Goal: Complete application form

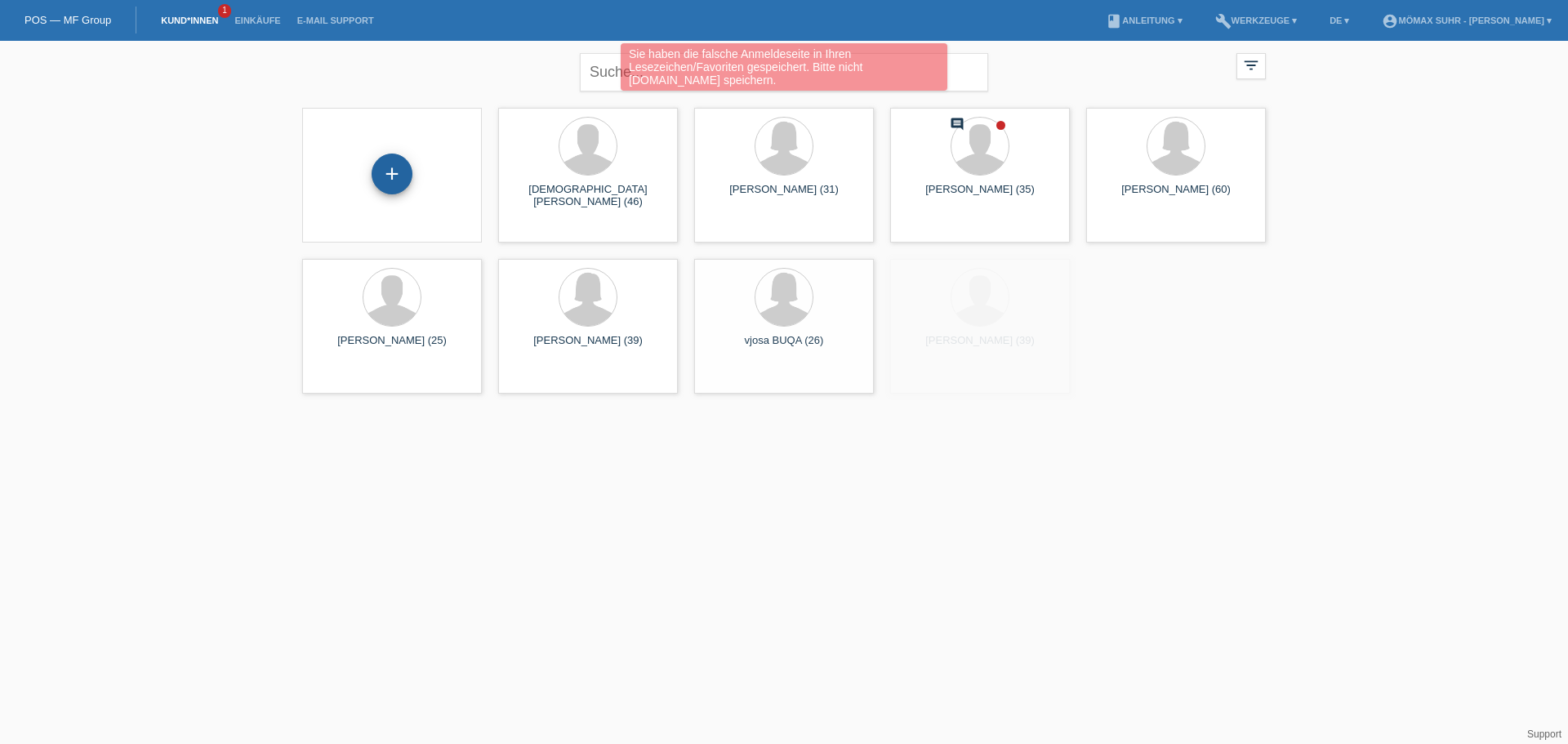
click at [383, 183] on div "+" at bounding box center [392, 173] width 40 height 28
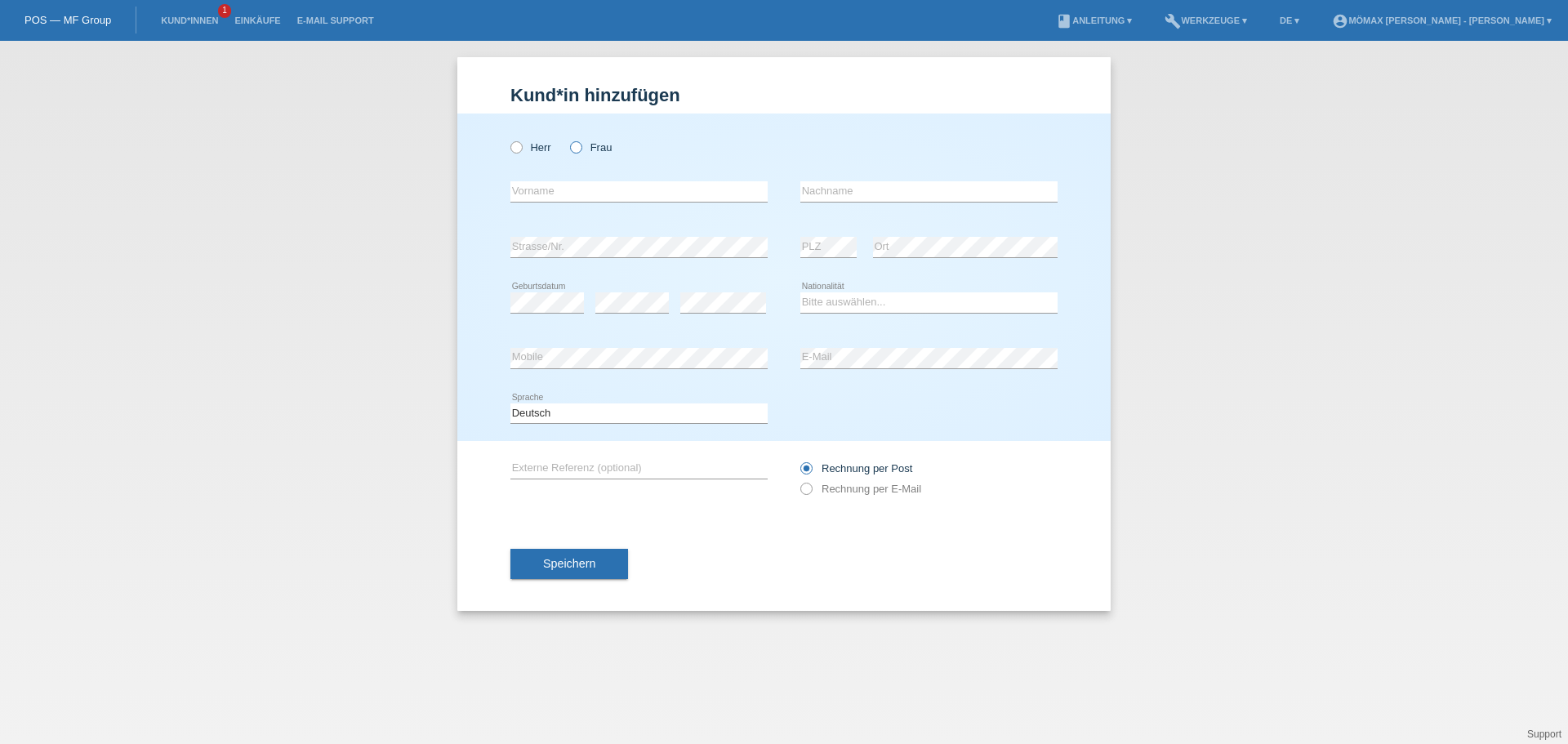
click at [568, 139] on icon at bounding box center [568, 139] width 0 height 0
click at [574, 150] on input "Frau" at bounding box center [575, 146] width 11 height 11
radio input "true"
click at [564, 191] on input "text" at bounding box center [639, 191] width 258 height 20
type input "Olena"
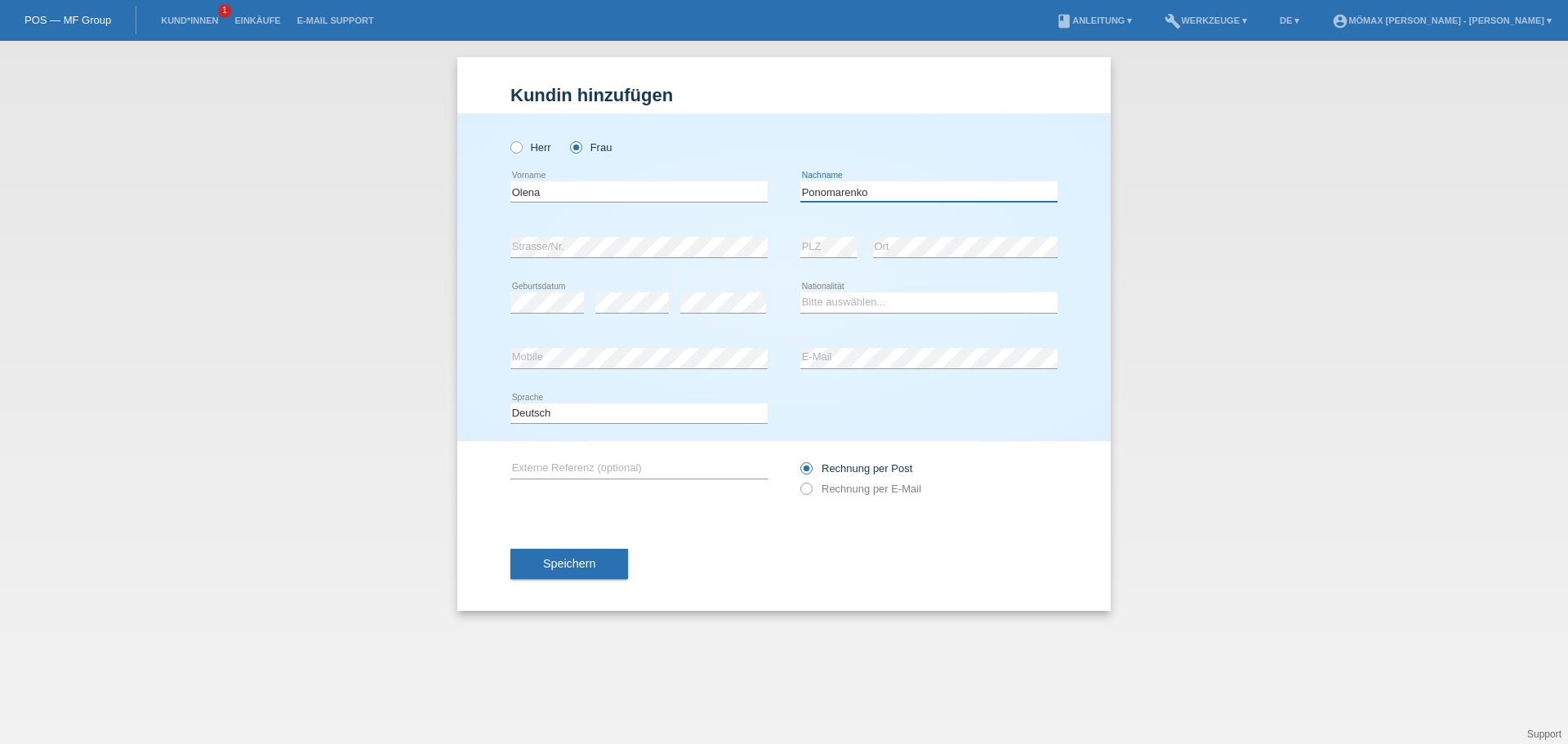
type input "Ponomarenko"
click at [846, 305] on select "Bitte auswählen... Schweiz Deutschland Liechtenstein Österreich ------------ Af…" at bounding box center [930, 301] width 258 height 19
select select "UA"
click at [801, 292] on select "Bitte auswählen... Schweiz Deutschland Liechtenstein Österreich ------------ Af…" at bounding box center [930, 301] width 258 height 19
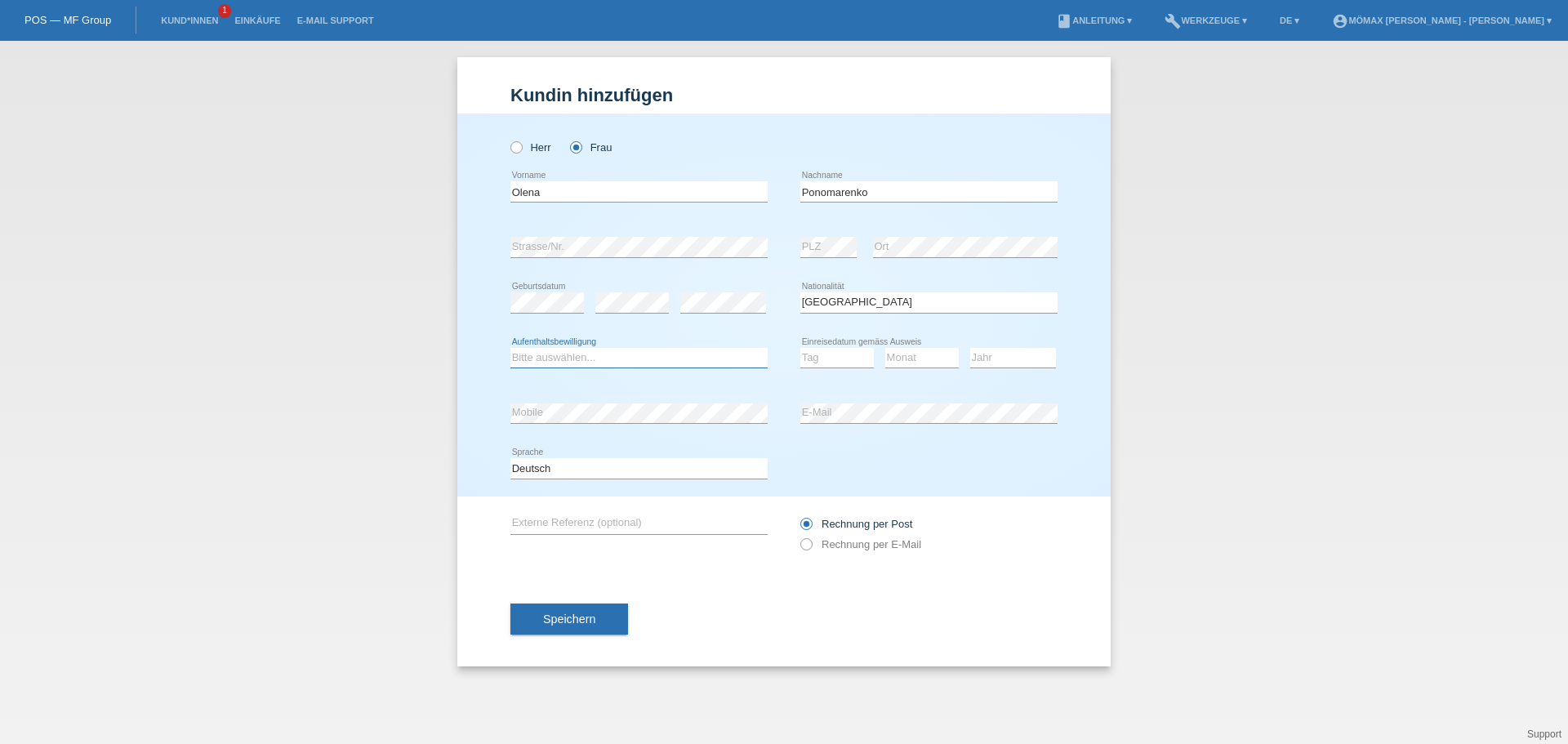
click at [665, 363] on select "Bitte auswählen... C B B - Flüchtlingsstatus Andere" at bounding box center [639, 357] width 258 height 19
select select "O"
click at [510, 348] on select "Bitte auswählen... C B B - Flüchtlingsstatus Andere" at bounding box center [639, 357] width 258 height 19
click at [861, 362] on select "Tag 01 02 03 04 05 06 07 08 09 10 11" at bounding box center [837, 357] width 73 height 19
select select "29"
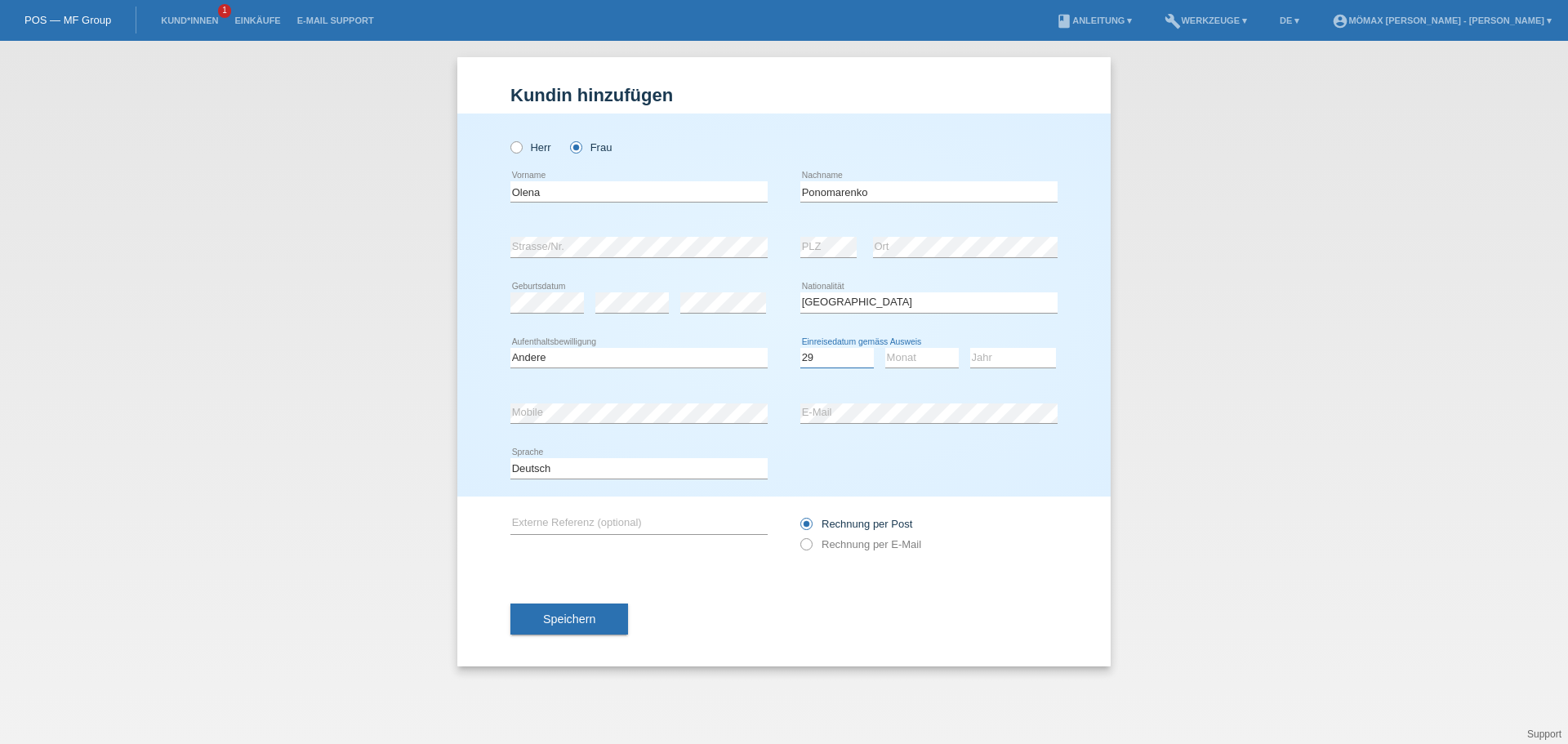
click at [801, 348] on select "Tag 01 02 03 04 05 06 07 08 09 10 11" at bounding box center [837, 357] width 73 height 19
click at [920, 363] on select "Monat 01 02 03 04 05 06 07 08 09 10 11" at bounding box center [922, 357] width 73 height 19
select select "10"
click at [886, 348] on select "Monat 01 02 03 04 05 06 07 08 09 10 11" at bounding box center [922, 357] width 73 height 19
click at [1037, 349] on select "Jahr 2025 2024 2023 2022 2021 2020 2019 2018 2017 2016 2015 2014 2013 2012 2011…" at bounding box center [1013, 357] width 86 height 19
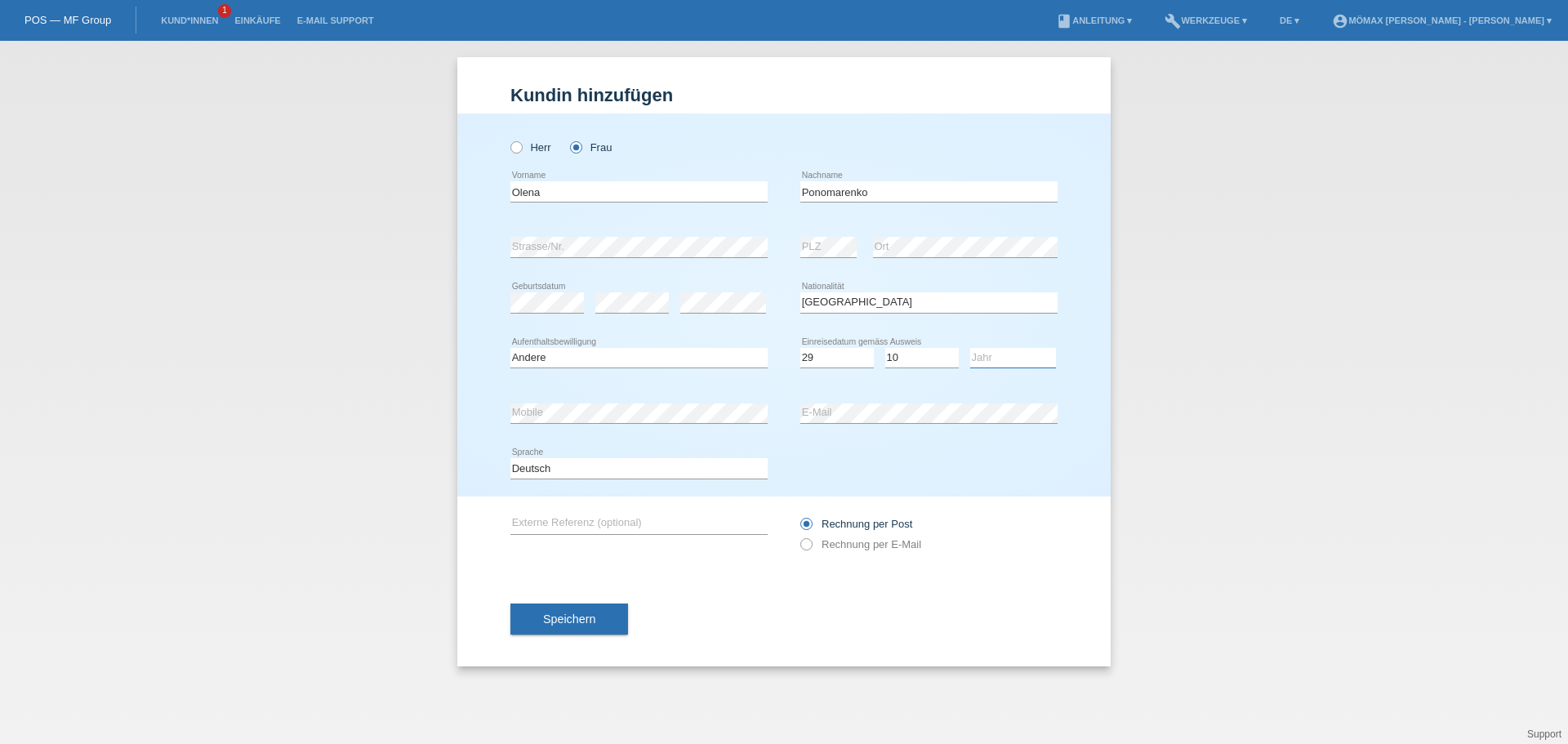
select select "2022"
click at [970, 348] on select "Jahr 2025 2024 2023 2022 2021 2020 2019 2018 2017 2016 2015 2014 2013 2012 2011…" at bounding box center [1013, 357] width 86 height 19
click at [798, 535] on icon at bounding box center [798, 535] width 0 height 0
click at [805, 546] on input "Rechnung per E-Mail" at bounding box center [806, 548] width 11 height 20
radio input "true"
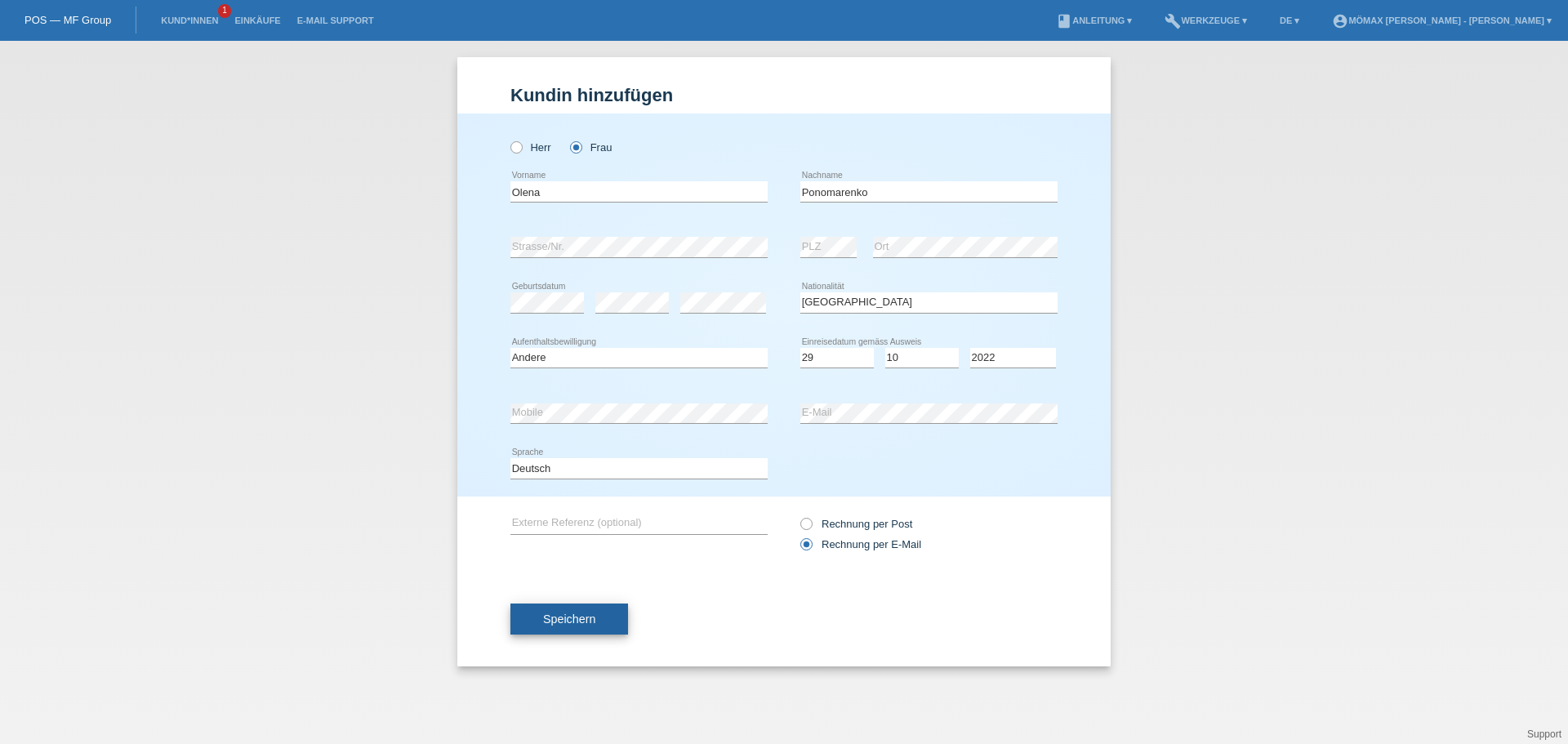
click at [603, 609] on button "Speichern" at bounding box center [569, 619] width 118 height 31
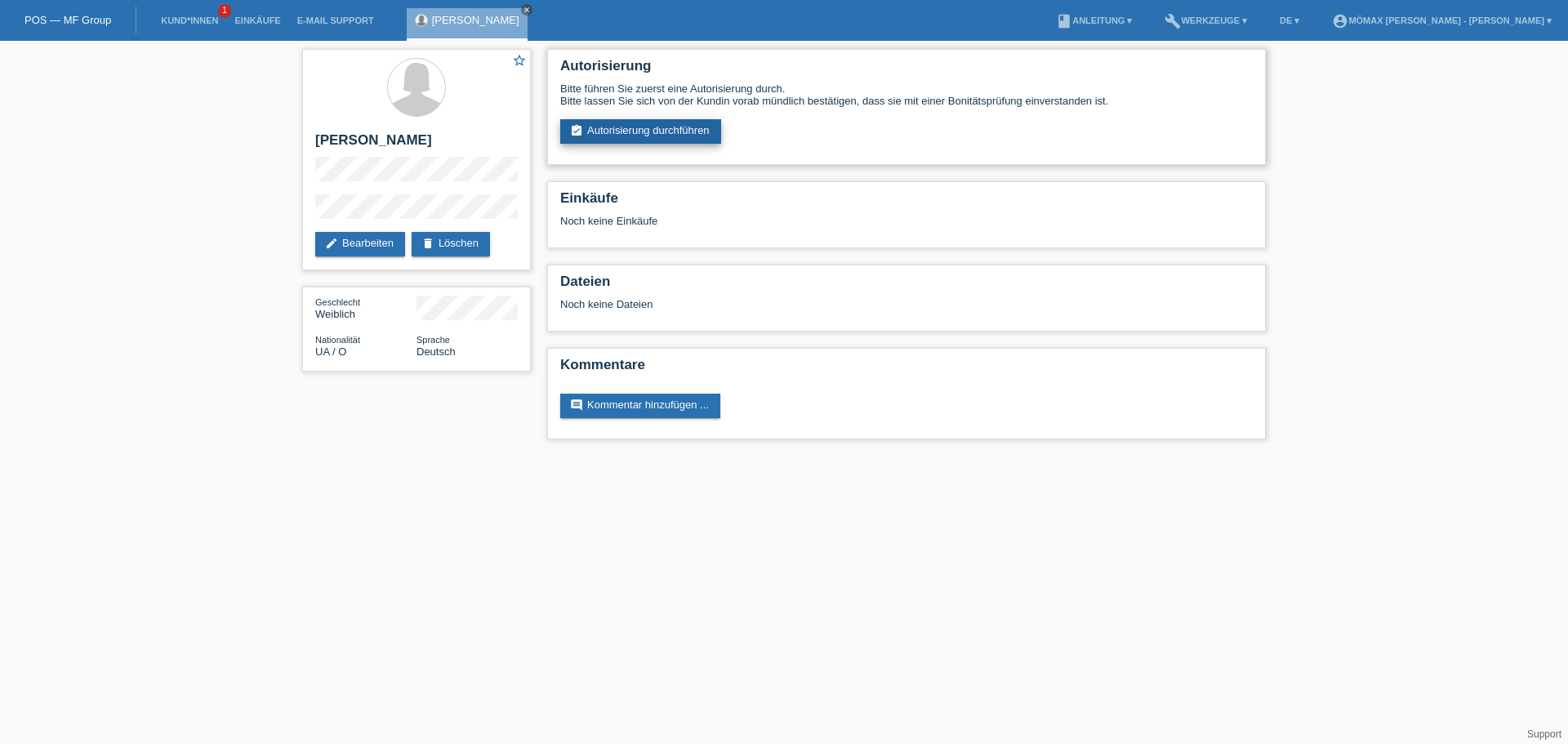
click at [582, 138] on link "assignment_turned_in Autorisierung durchführen" at bounding box center [640, 131] width 161 height 24
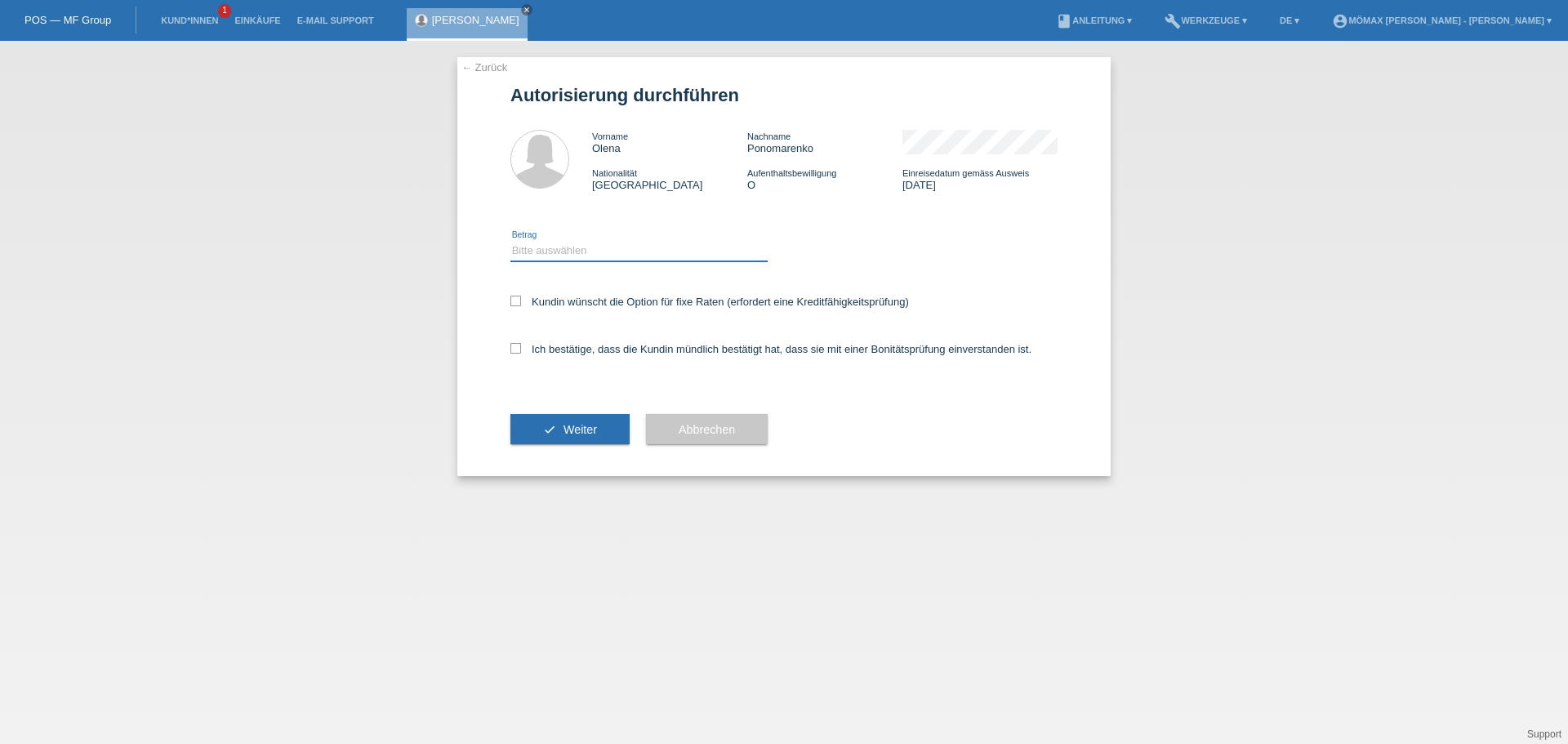
click at [552, 258] on select "Bitte auswählen CHF 1.00 - CHF 499.00 CHF 500.00 - CHF 1'999.00 CHF 2'000.00 - …" at bounding box center [639, 250] width 258 height 19
select select "2"
click at [510, 241] on select "Bitte auswählen CHF 1.00 - CHF 499.00 CHF 500.00 - CHF 1'999.00 CHF 2'000.00 - …" at bounding box center [639, 250] width 258 height 19
click at [536, 345] on label "Ich bestätige, dass die Kundin mündlich bestätigt hat, dass sie mit einer Bonit…" at bounding box center [771, 348] width 521 height 13
click at [521, 345] on input "Ich bestätige, dass die Kundin mündlich bestätigt hat, dass sie mit einer Bonit…" at bounding box center [515, 348] width 11 height 11
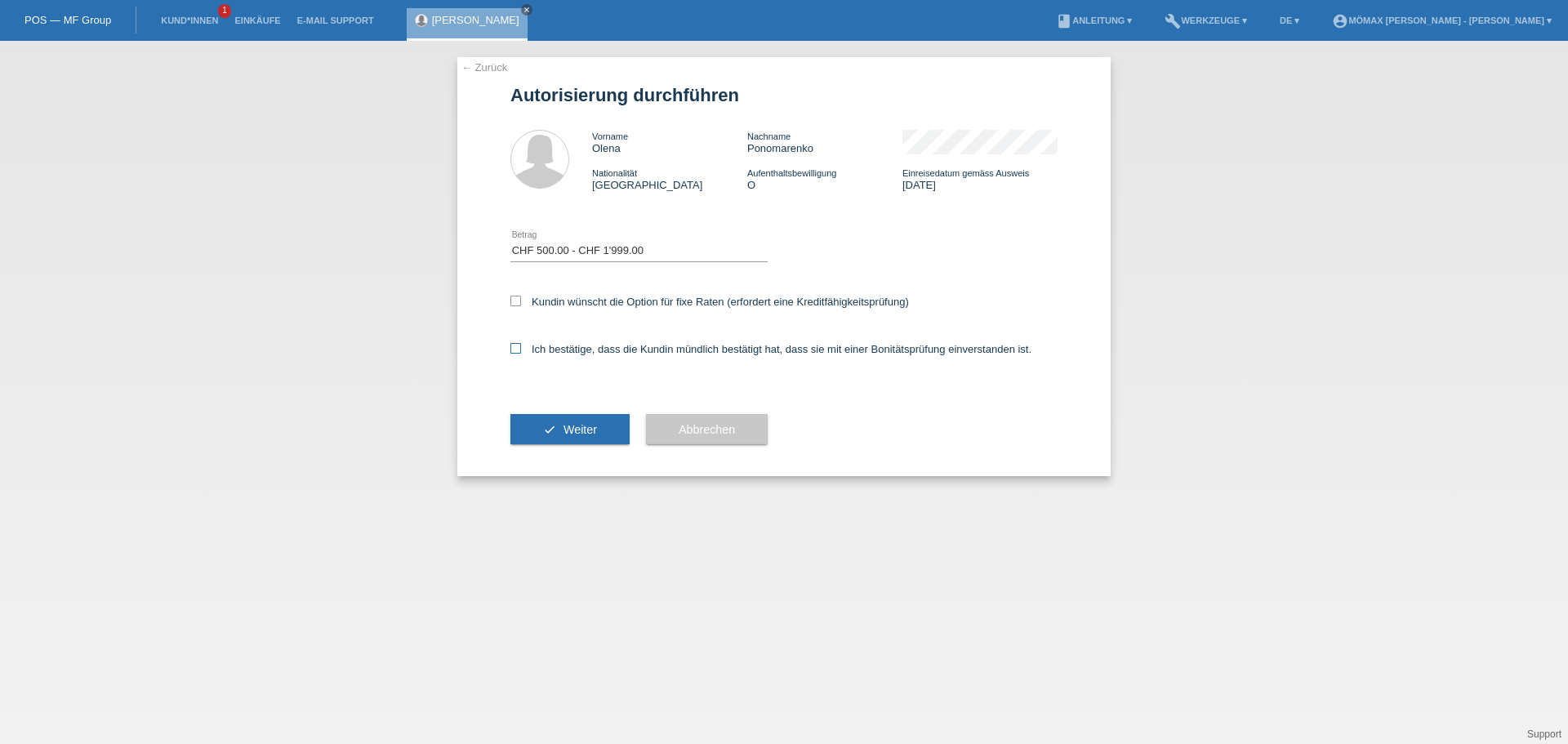
checkbox input "true"
click at [570, 429] on span "Weiter" at bounding box center [580, 429] width 34 height 13
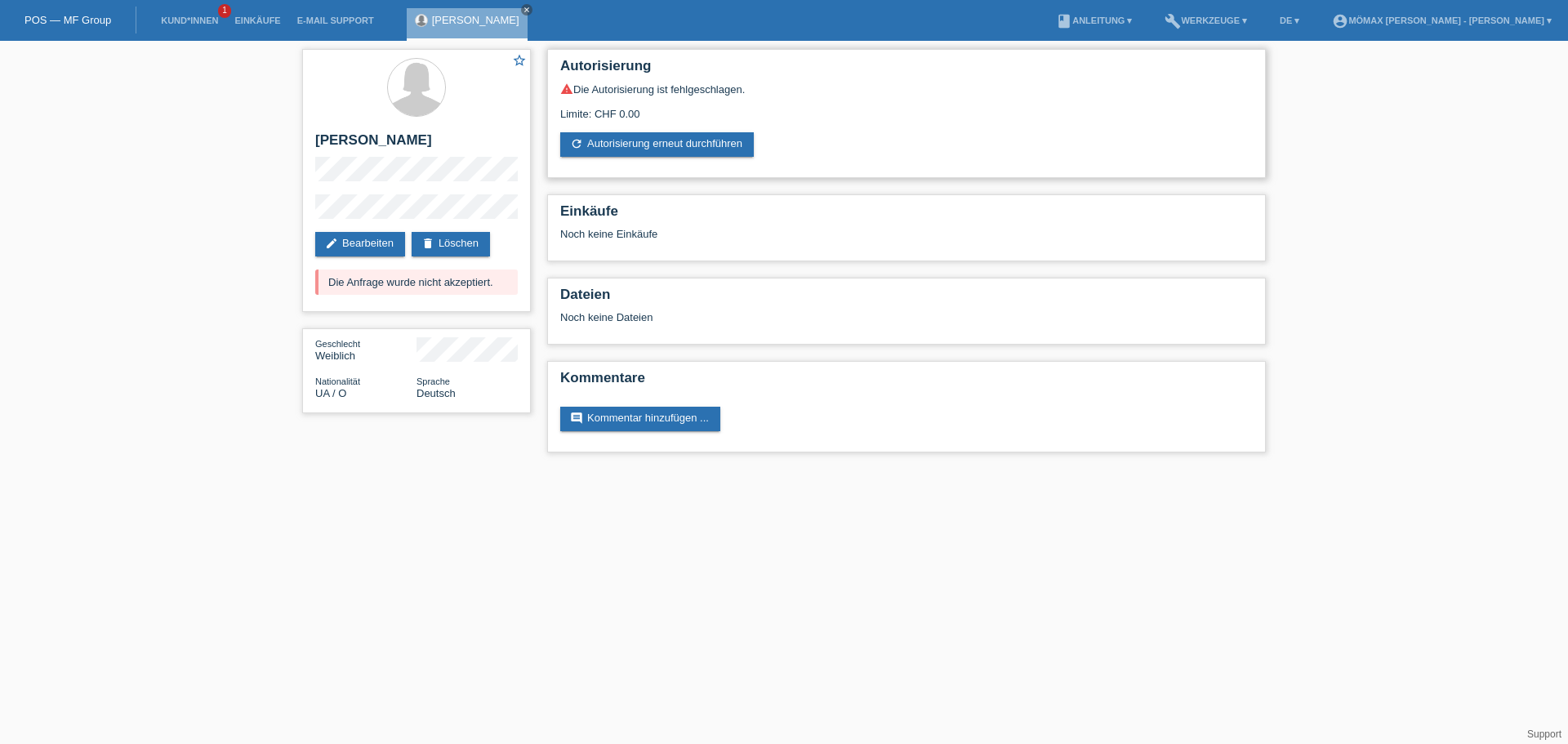
drag, startPoint x: 653, startPoint y: 110, endPoint x: 562, endPoint y: 90, distance: 93.2
click at [562, 90] on div "warning Die Autorisierung ist fehlgeschlagen. Limite: CHF 0.00 refresh Autorisi…" at bounding box center [906, 120] width 693 height 74
click at [573, 95] on div "Limite: CHF 0.00" at bounding box center [906, 107] width 693 height 24
click at [1409, 19] on link "account_circle Mömax Suhr - Niklas Päschel ▾" at bounding box center [1442, 20] width 236 height 10
click at [1370, 113] on link "Logout" at bounding box center [1384, 119] width 33 height 13
